Goal: Task Accomplishment & Management: Manage account settings

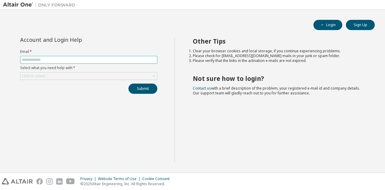
click at [110, 59] on input "text" at bounding box center [89, 59] width 134 height 5
click at [112, 93] on div "Account and Login Help Email * Select what you need help with * Click to select…" at bounding box center [88, 99] width 171 height 125
click at [93, 75] on div "Click to select" at bounding box center [88, 75] width 136 height 7
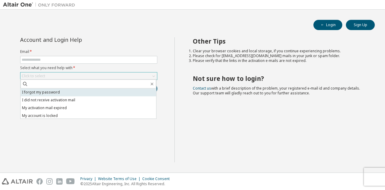
click at [84, 94] on li "I forgot my password" at bounding box center [88, 92] width 136 height 8
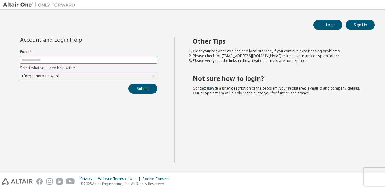
click at [87, 60] on input "text" at bounding box center [89, 59] width 134 height 5
type input "*"
type input "**********"
click at [73, 76] on div "I forgot my password" at bounding box center [88, 75] width 136 height 7
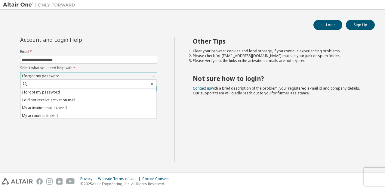
click at [73, 76] on div "I forgot my password" at bounding box center [88, 75] width 136 height 7
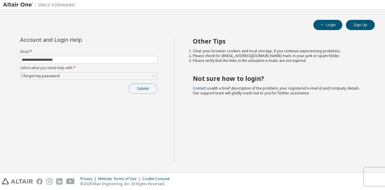
click at [146, 90] on button "Submit" at bounding box center [142, 89] width 29 height 10
